Goal: Information Seeking & Learning: Compare options

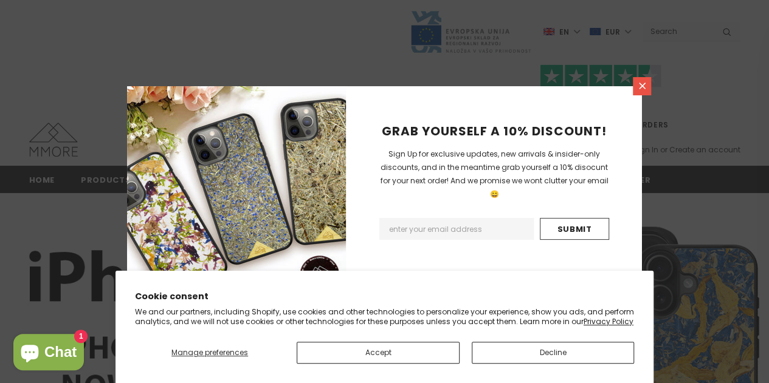
click at [642, 89] on icon at bounding box center [642, 86] width 10 height 10
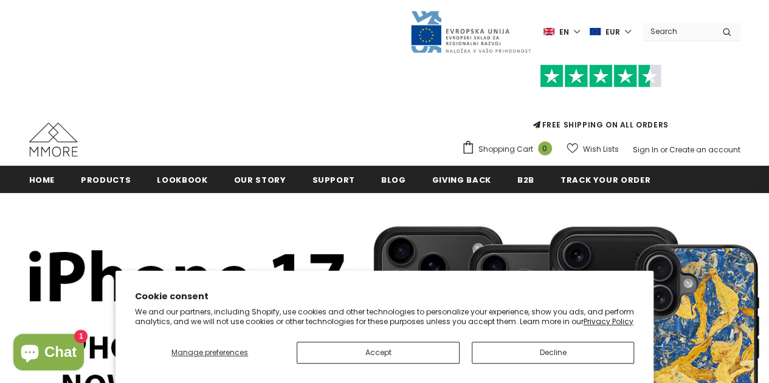
click at [580, 33] on label "en" at bounding box center [563, 31] width 40 height 18
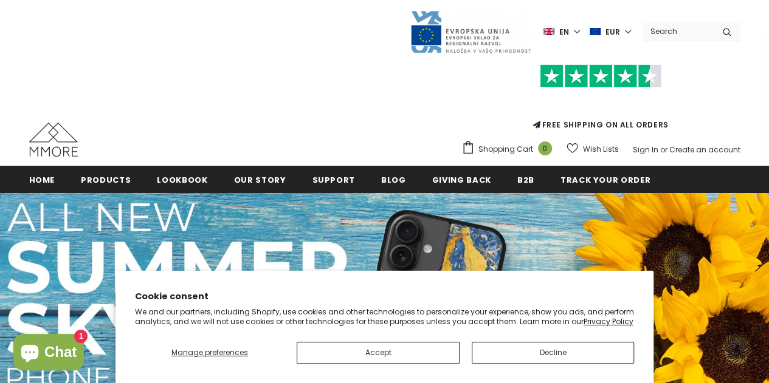
click at [619, 33] on label "EUR" at bounding box center [611, 31] width 44 height 18
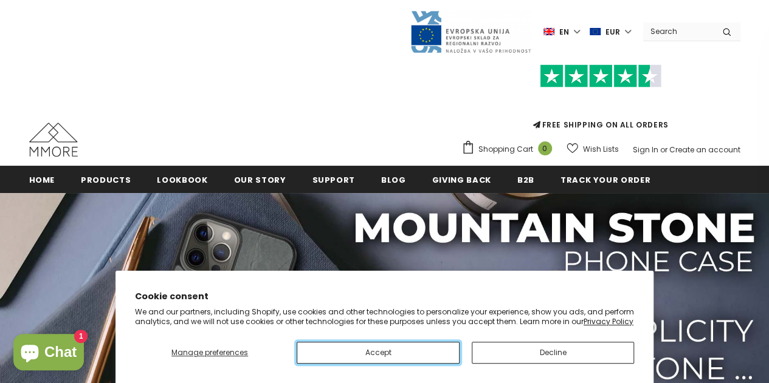
click at [414, 356] on button "Accept" at bounding box center [378, 353] width 162 height 22
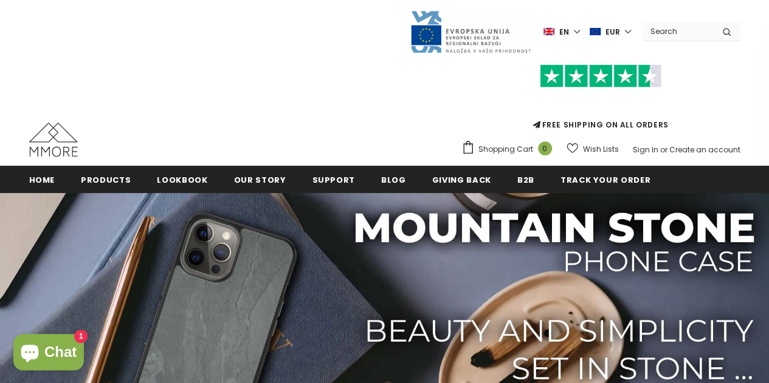
click at [565, 32] on span "en" at bounding box center [564, 32] width 10 height 12
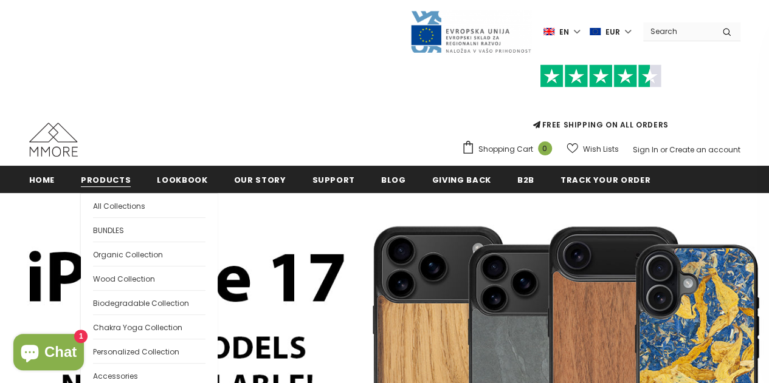
click at [89, 179] on span "Products" at bounding box center [106, 180] width 50 height 12
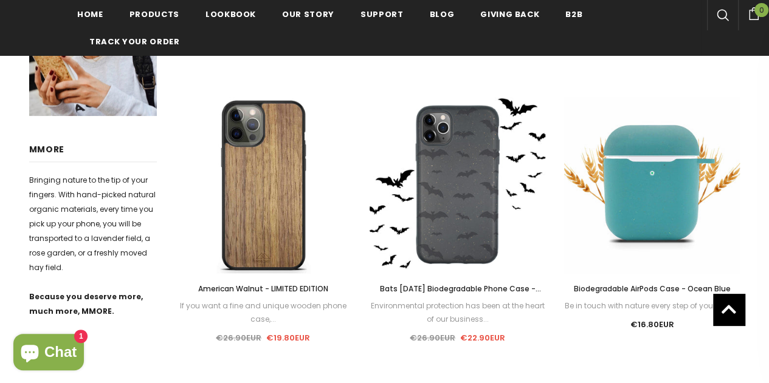
scroll to position [522, 0]
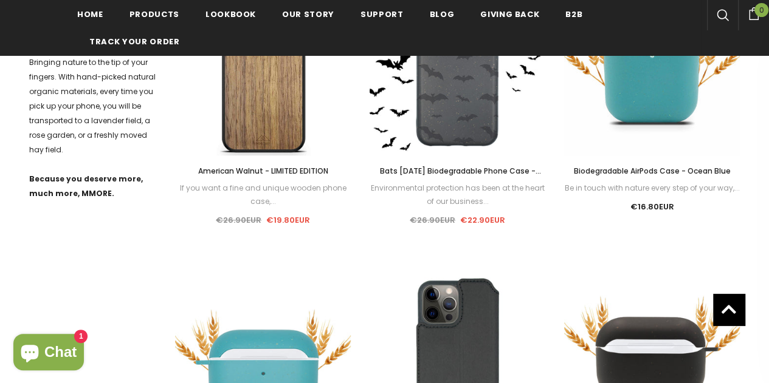
click at [0, 179] on div "Products Home Products Refine by Categories Wood Collection Organika Collection" at bounding box center [384, 231] width 769 height 1344
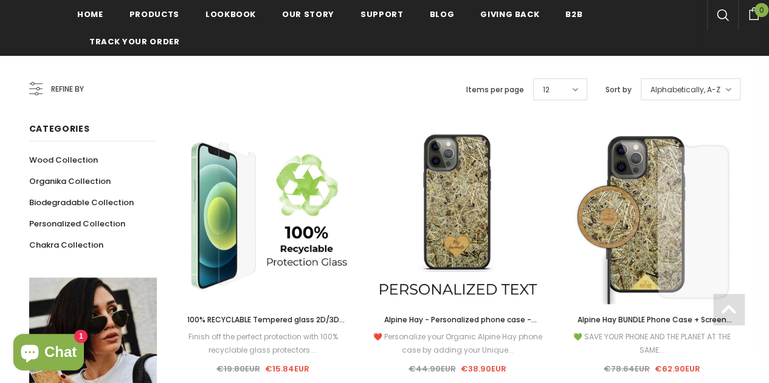
scroll to position [206, 0]
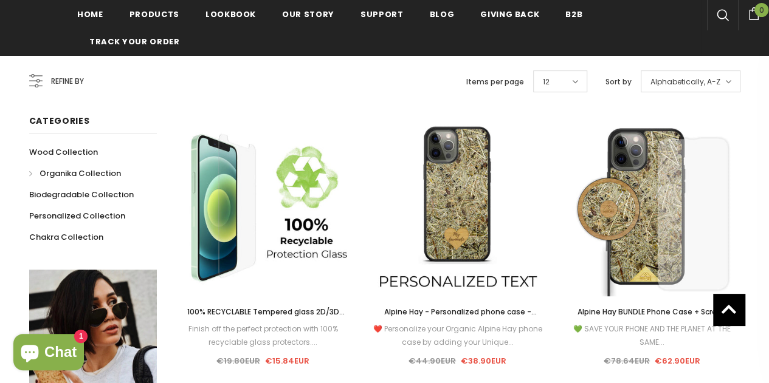
click at [66, 176] on span "Organika Collection" at bounding box center [80, 174] width 81 height 12
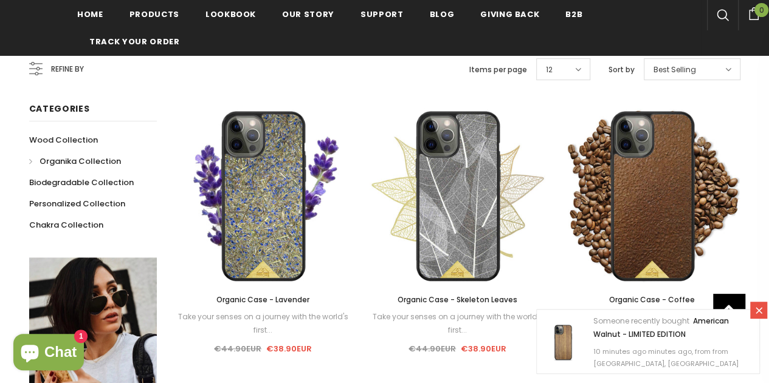
scroll to position [210, 0]
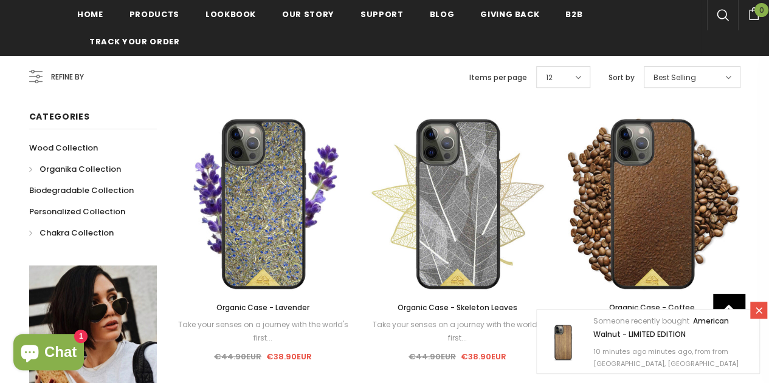
click at [65, 230] on span "Chakra Collection" at bounding box center [77, 233] width 74 height 12
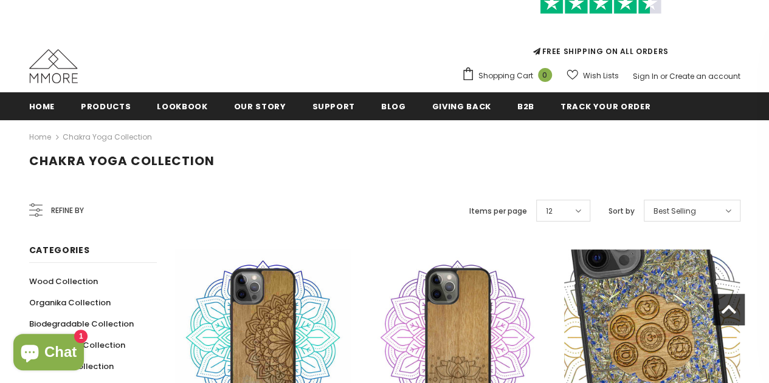
scroll to position [70, 0]
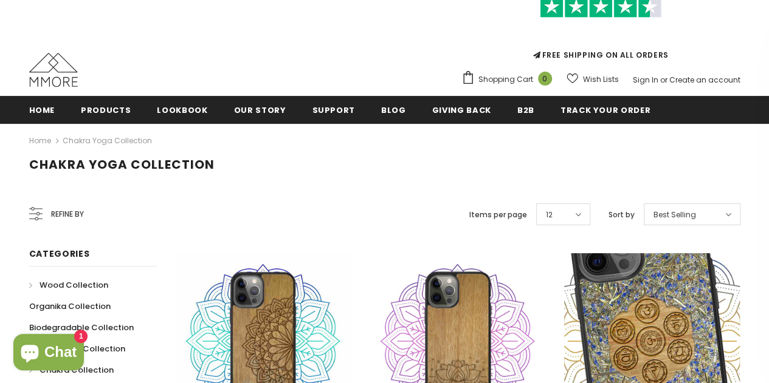
click at [76, 290] on span "Wood Collection" at bounding box center [74, 286] width 69 height 12
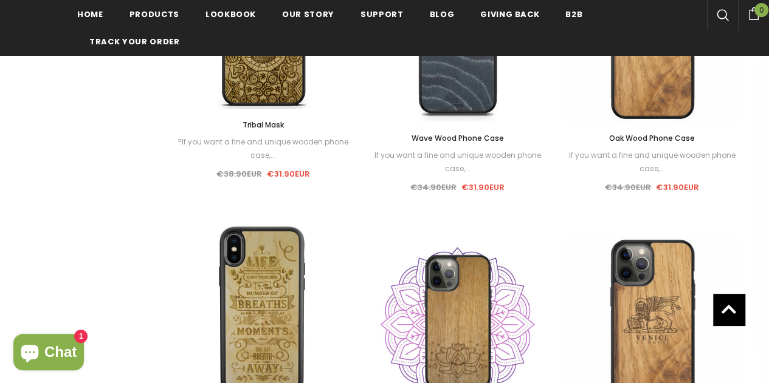
scroll to position [1236, 0]
